Goal: Navigation & Orientation: Go to known website

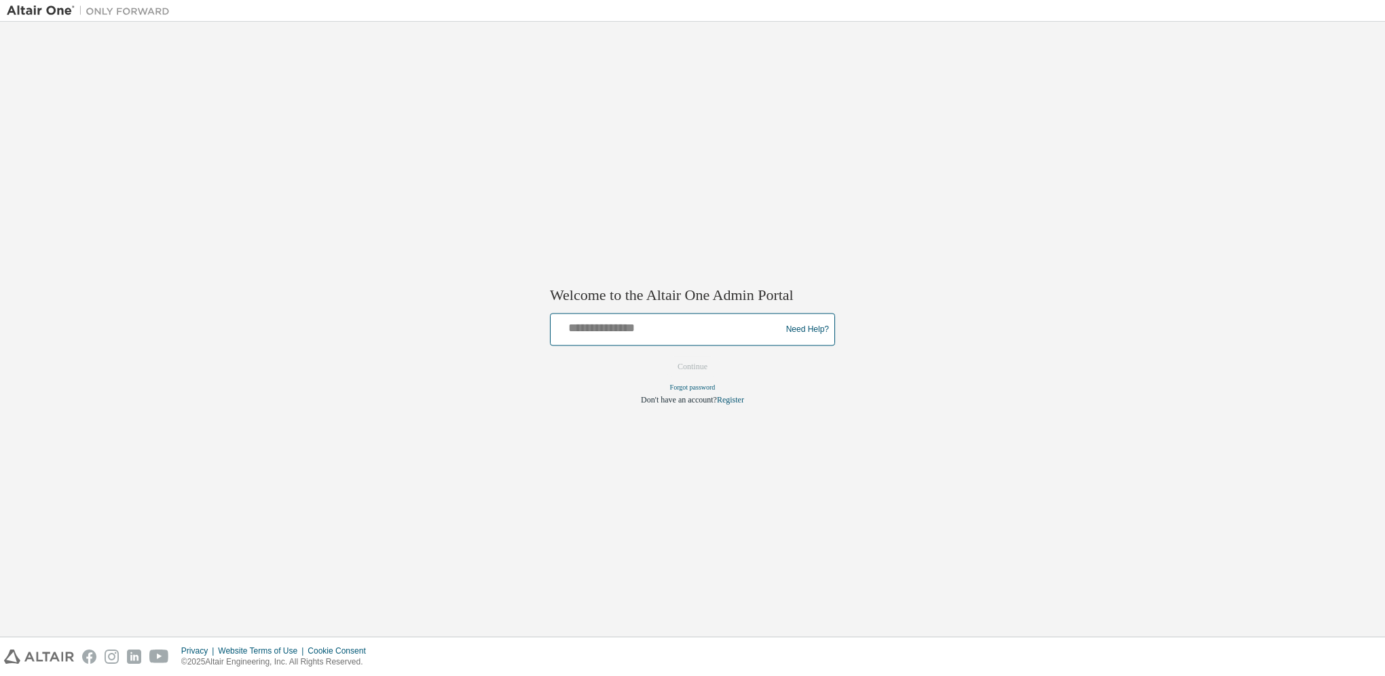
click at [662, 321] on input "text" at bounding box center [667, 327] width 223 height 20
type input "**********"
click at [698, 362] on button "Continue" at bounding box center [692, 367] width 58 height 20
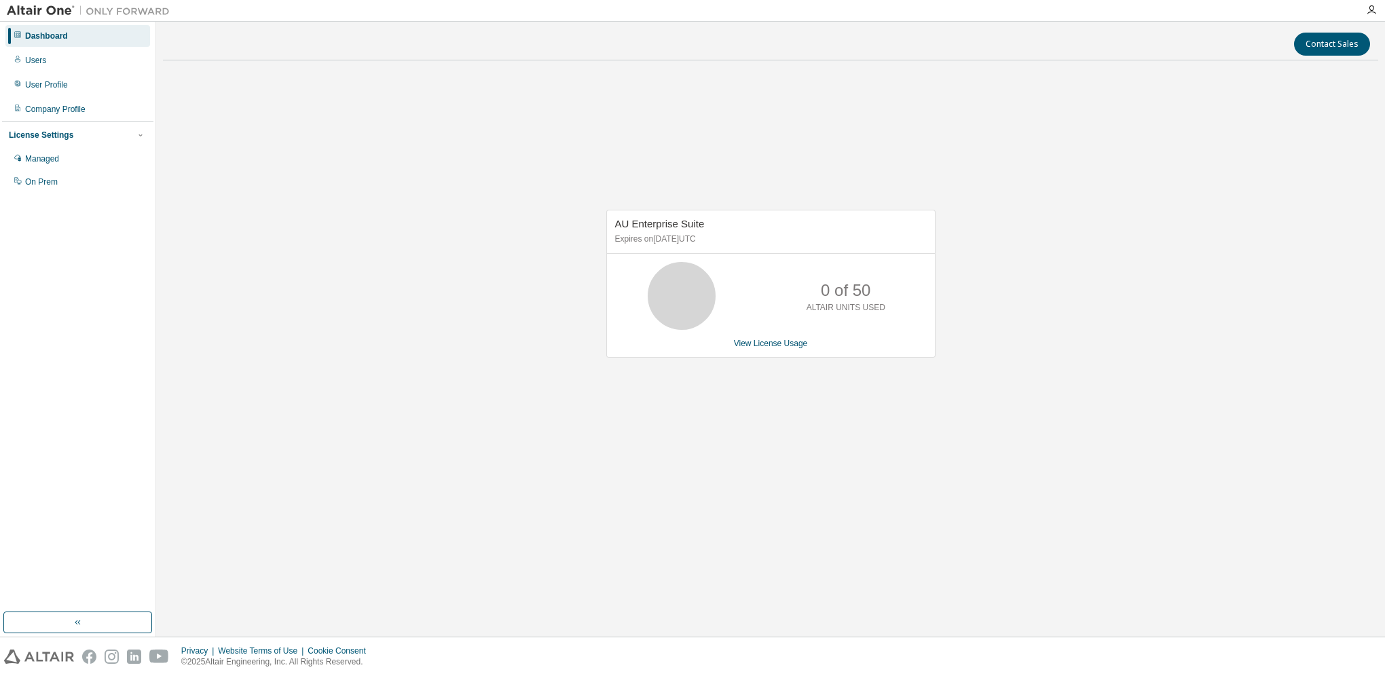
click at [54, 5] on img at bounding box center [92, 11] width 170 height 14
click at [45, 12] on img at bounding box center [92, 11] width 170 height 14
click at [80, 614] on button "button" at bounding box center [77, 622] width 149 height 22
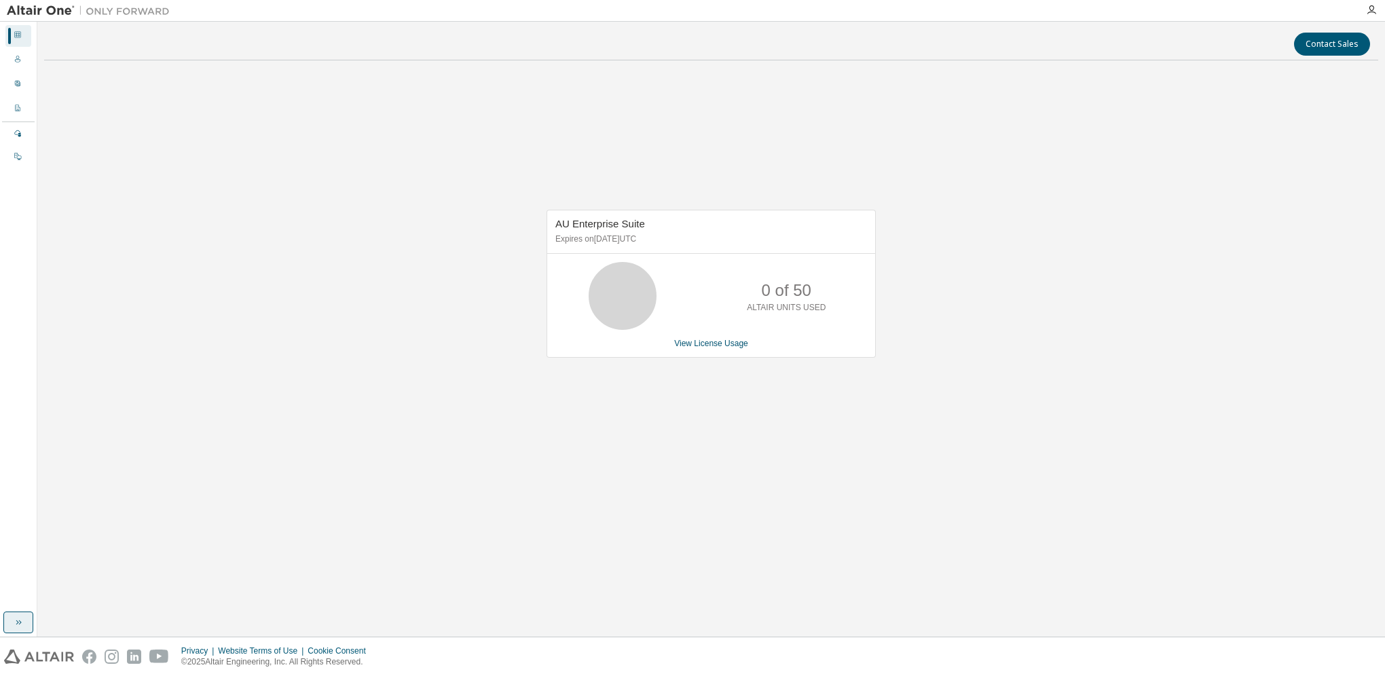
click at [9, 619] on button "button" at bounding box center [18, 622] width 30 height 22
